Goal: Find specific fact: Find specific fact

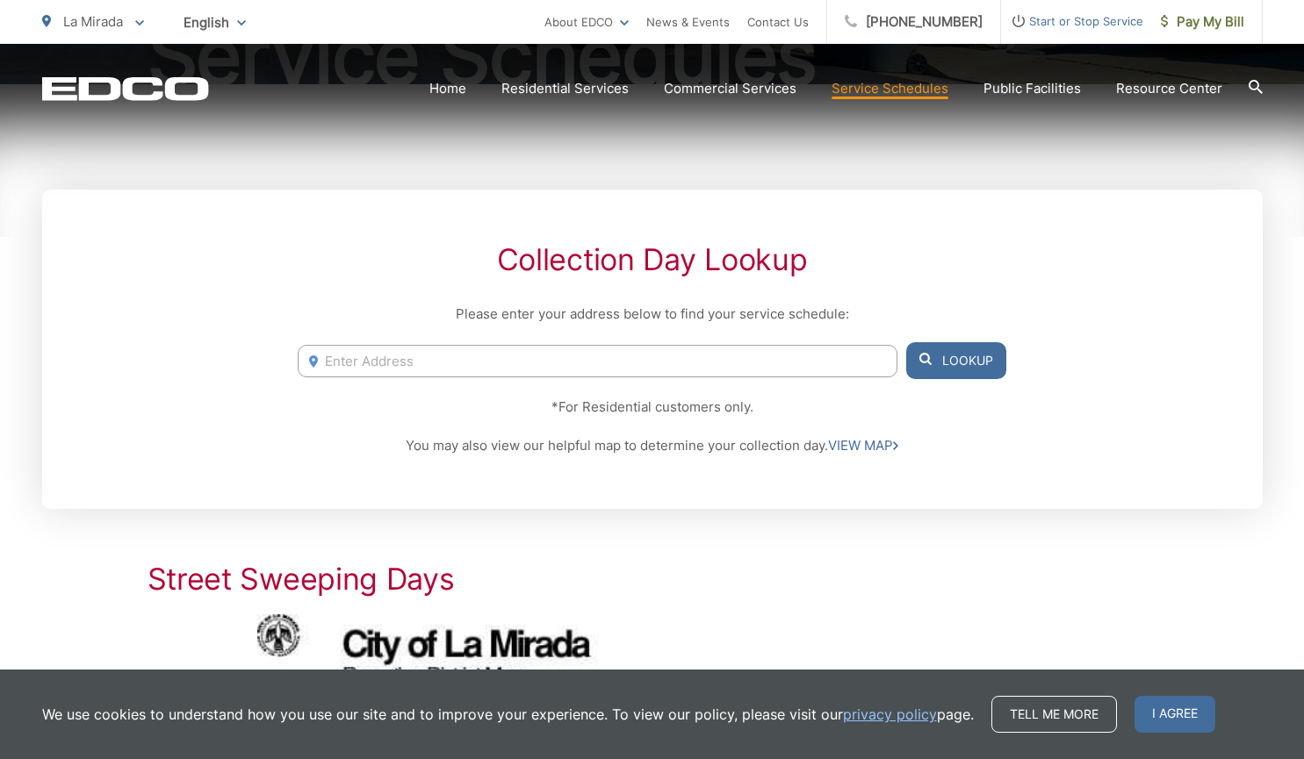
scroll to position [308, 0]
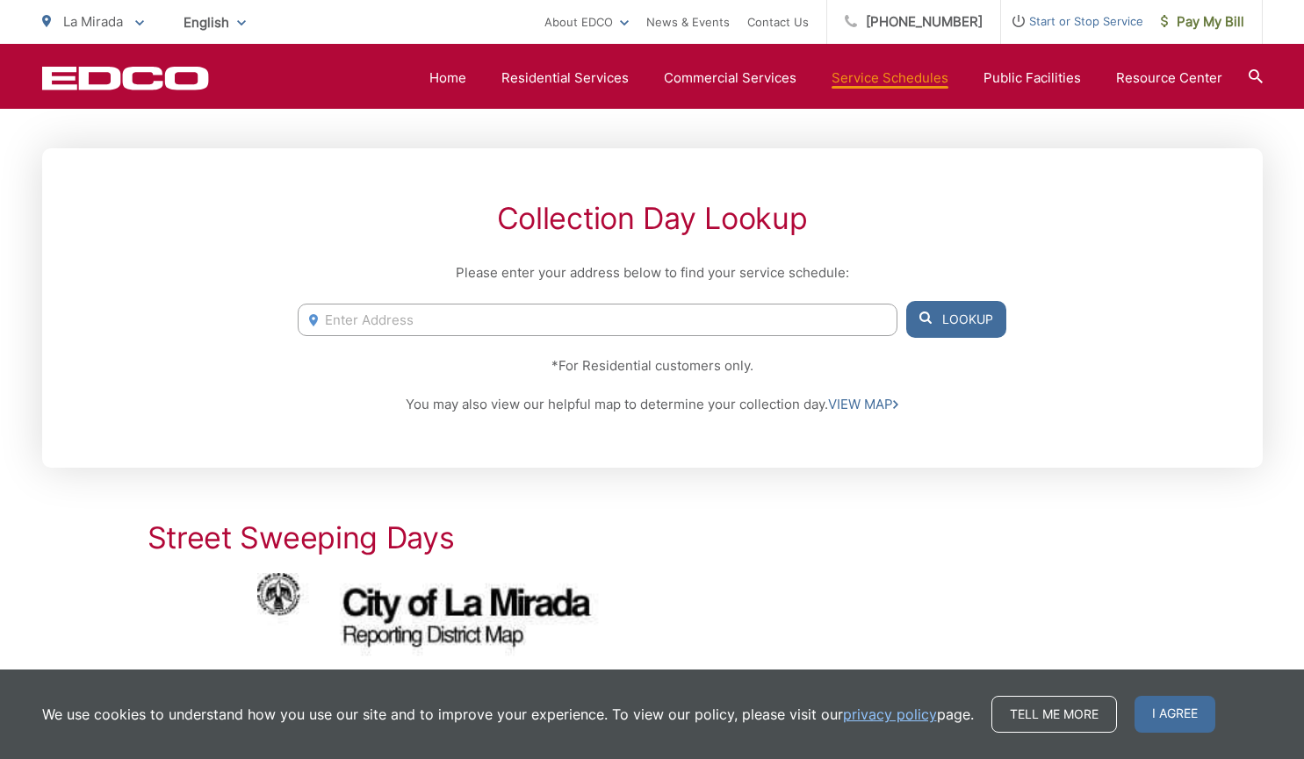
click at [702, 327] on input "Enter Address" at bounding box center [597, 320] width 599 height 32
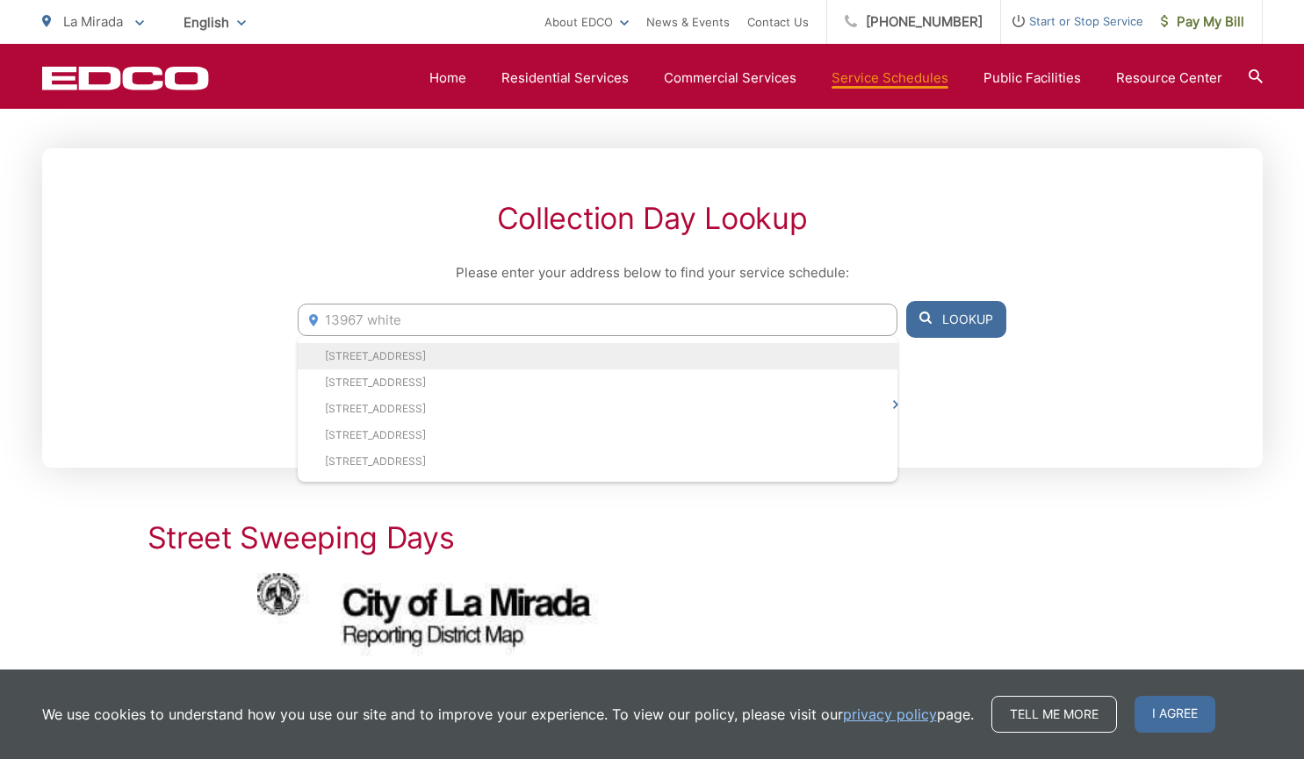
click at [610, 354] on li "[STREET_ADDRESS]" at bounding box center [597, 356] width 599 height 26
type input "[STREET_ADDRESS]"
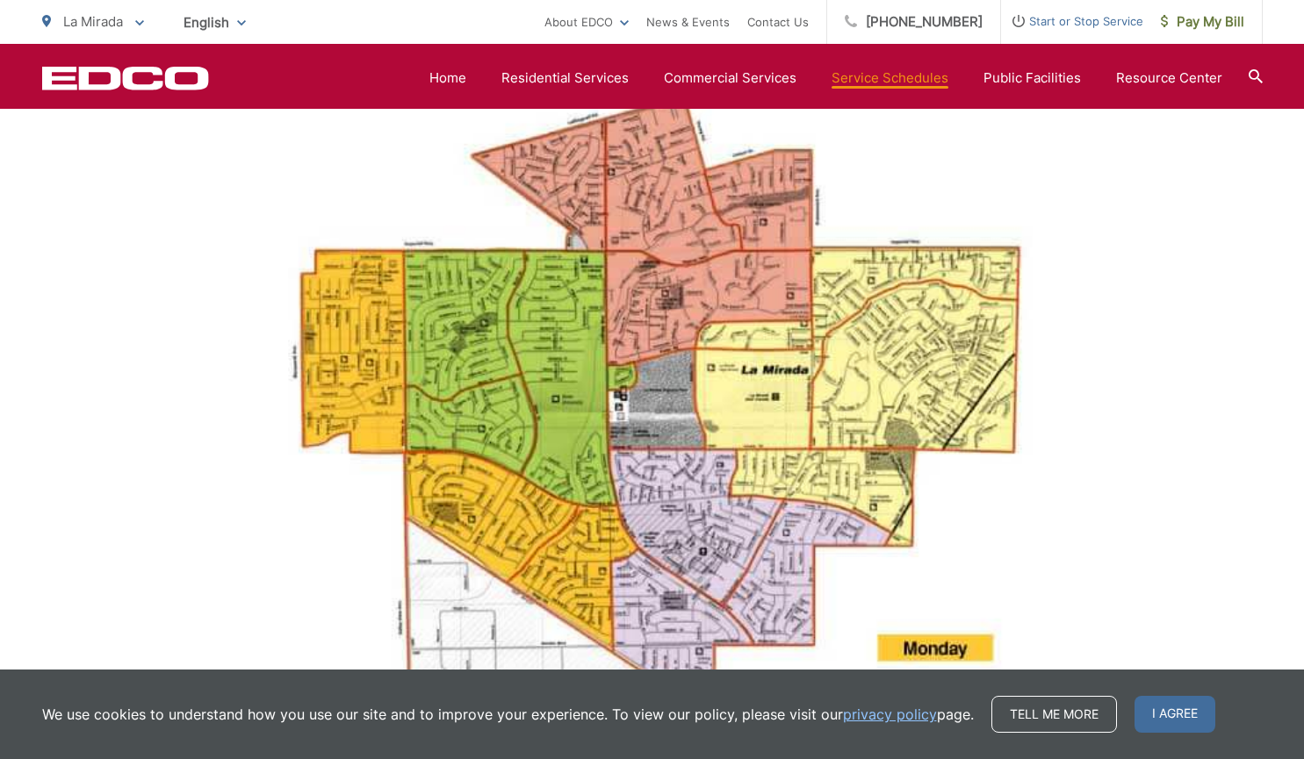
scroll to position [1108, 0]
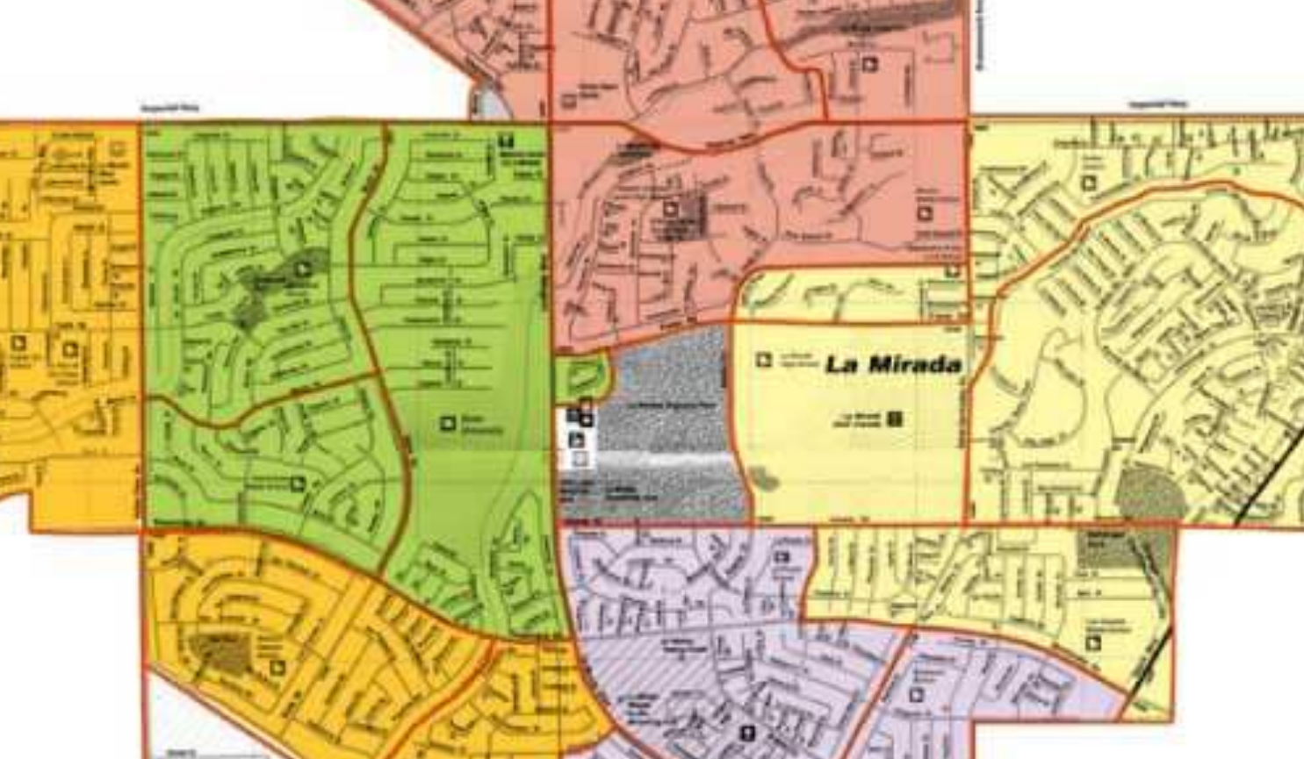
click at [659, 377] on img at bounding box center [652, 355] width 790 height 1040
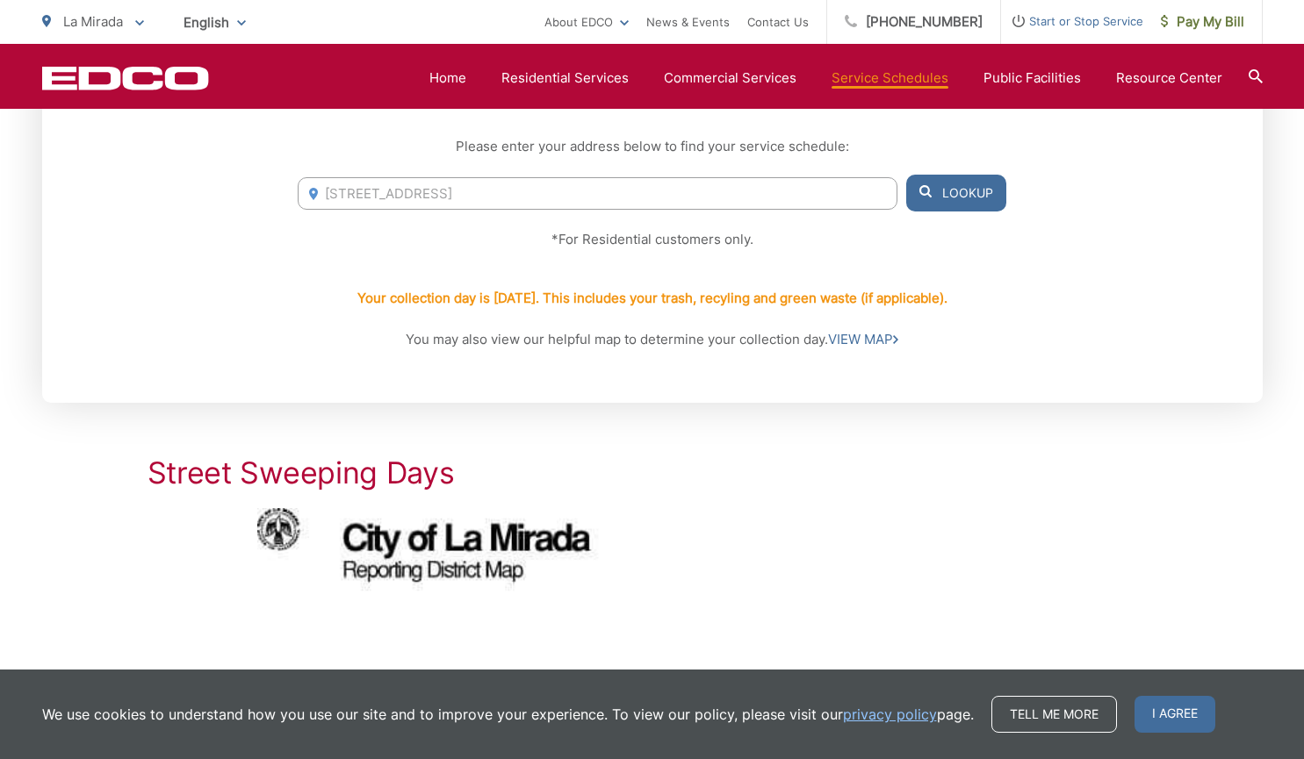
scroll to position [427, 0]
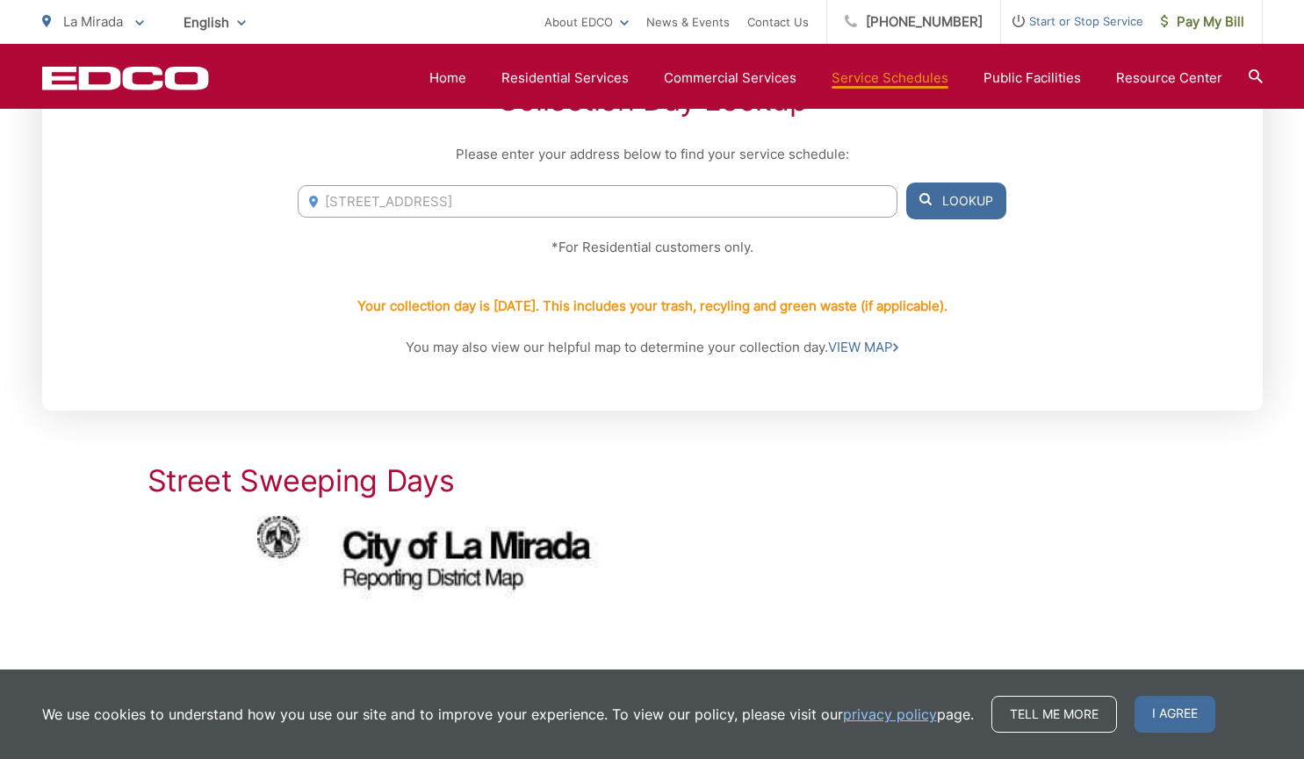
click at [429, 478] on h2 "Street Sweeping Days" at bounding box center [652, 481] width 1010 height 35
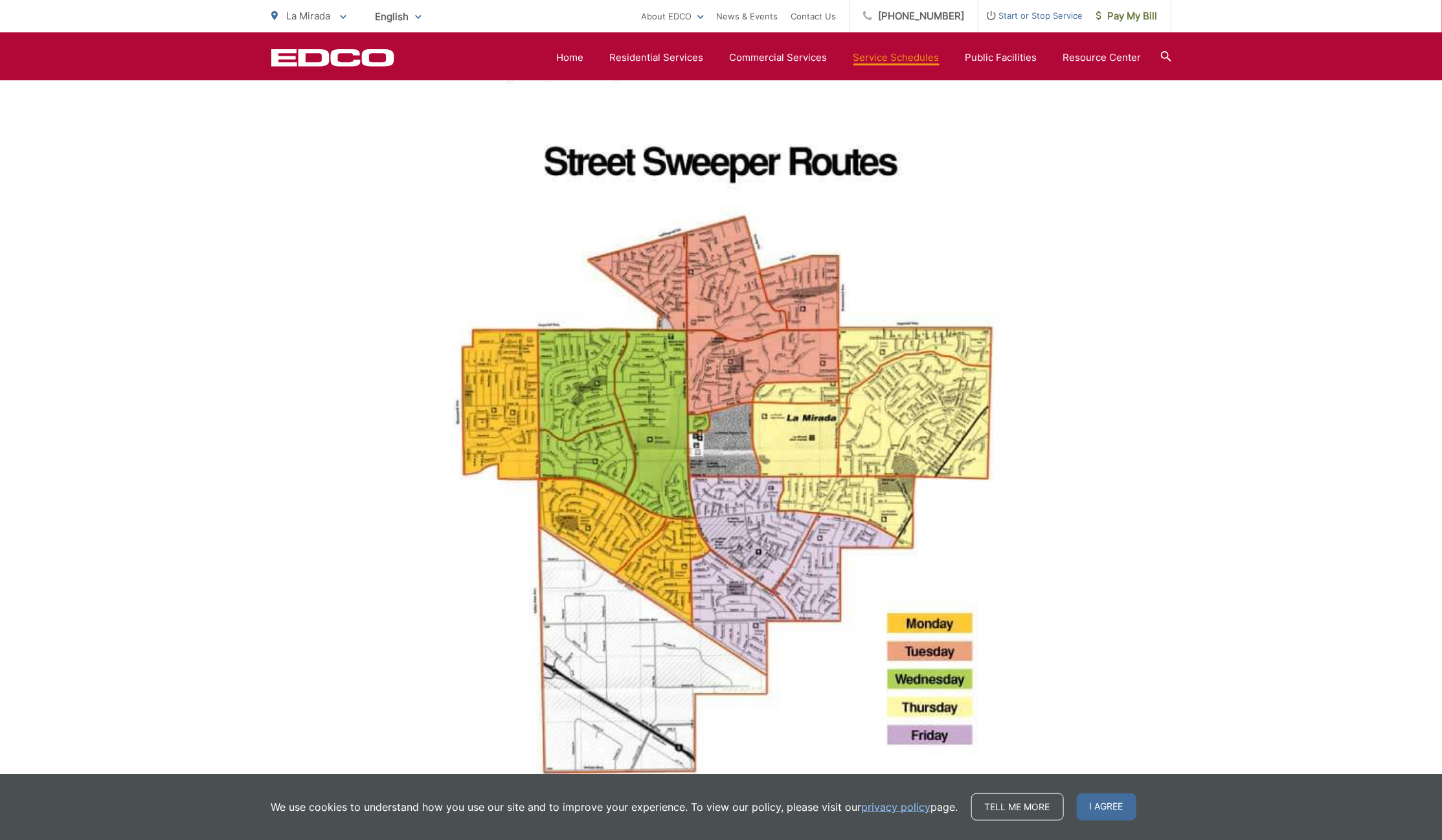
scroll to position [681, 0]
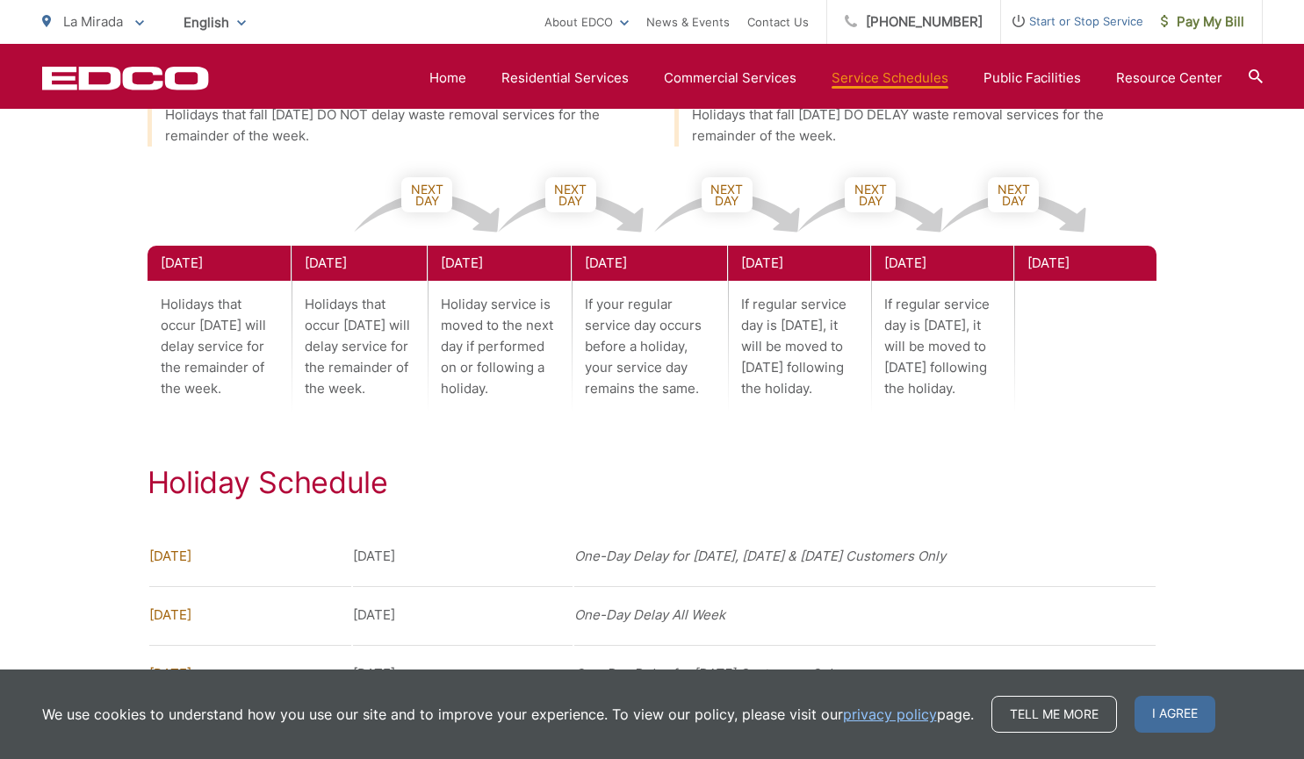
scroll to position [2564, 0]
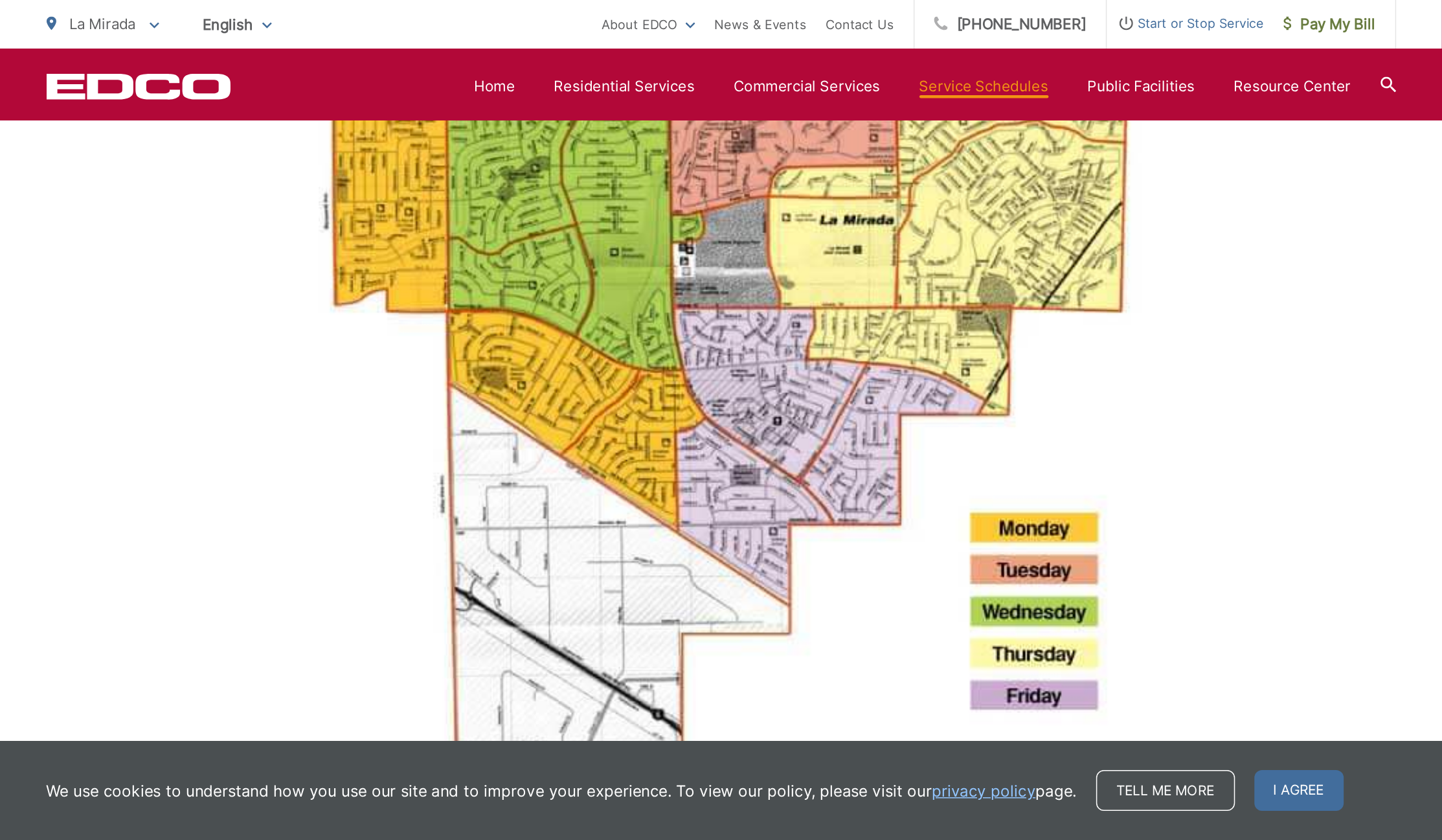
scroll to position [905, 0]
